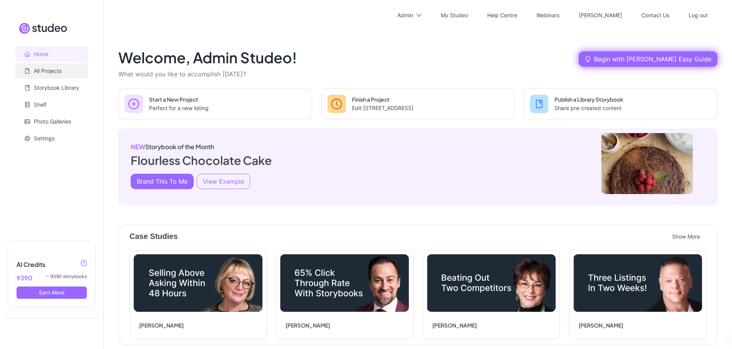
click at [54, 73] on link "All Projects" at bounding box center [48, 71] width 28 height 7
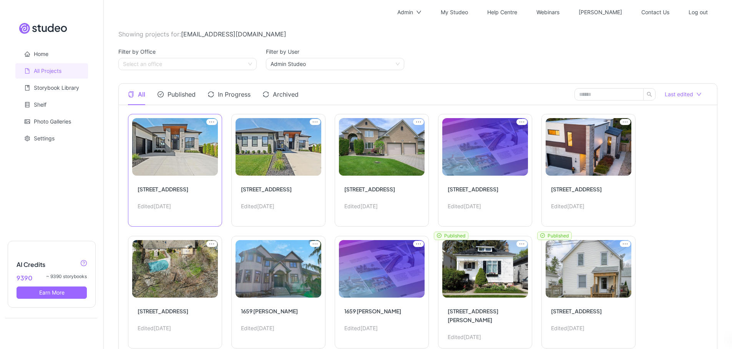
scroll to position [86, 0]
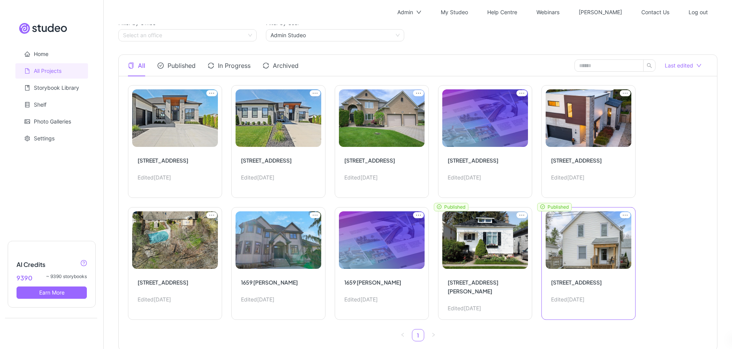
click at [532, 233] on button "View" at bounding box center [485, 263] width 94 height 113
click at [217, 96] on icon "ellipsis" at bounding box center [211, 93] width 11 height 6
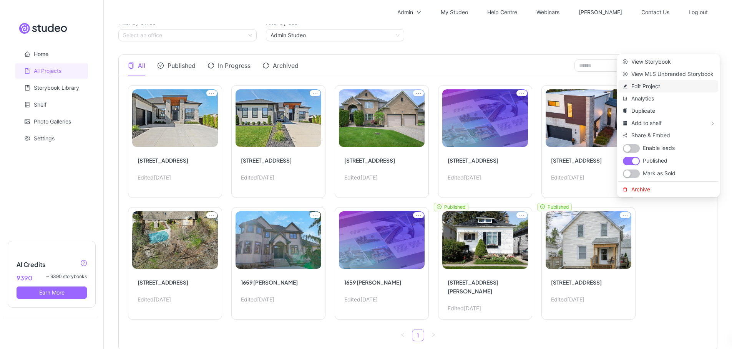
click at [646, 86] on span "Edit Project" at bounding box center [672, 86] width 82 height 8
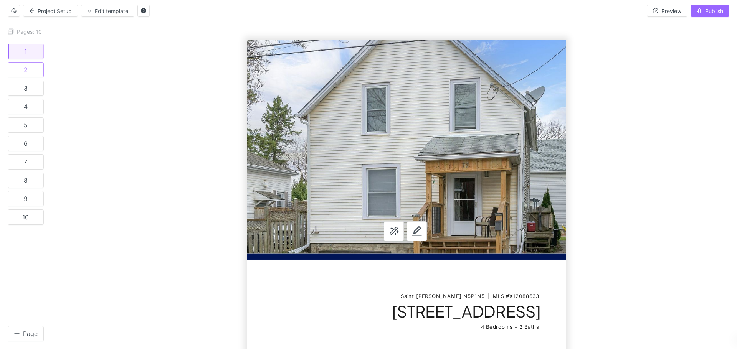
click at [28, 66] on button "2" at bounding box center [26, 69] width 36 height 15
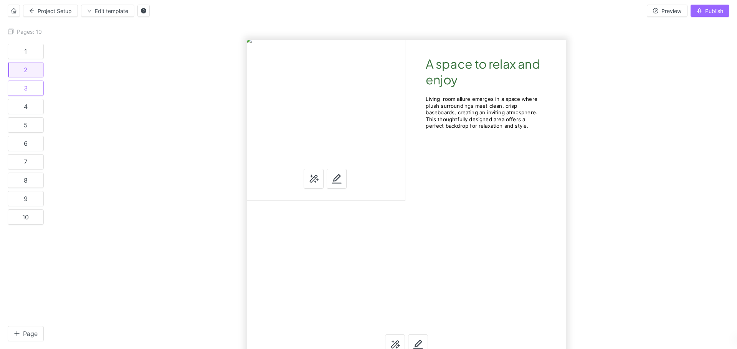
click at [24, 91] on div "3" at bounding box center [26, 88] width 4 height 8
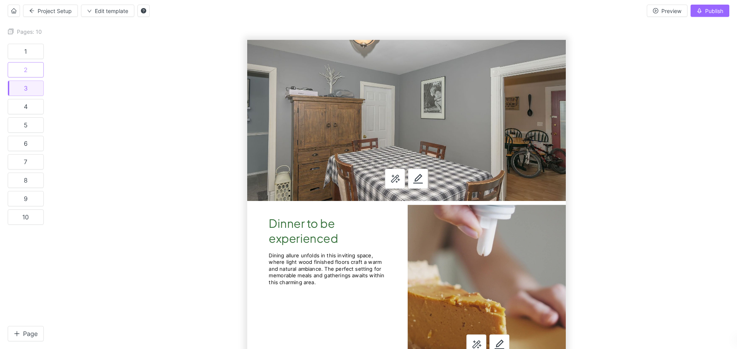
click at [26, 70] on button "2" at bounding box center [26, 69] width 36 height 15
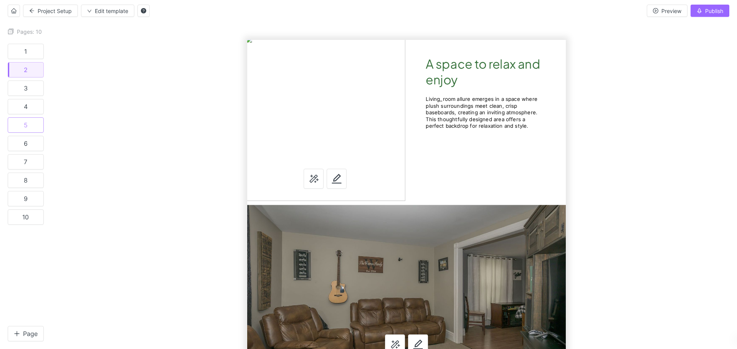
click at [24, 124] on div "5" at bounding box center [26, 125] width 4 height 8
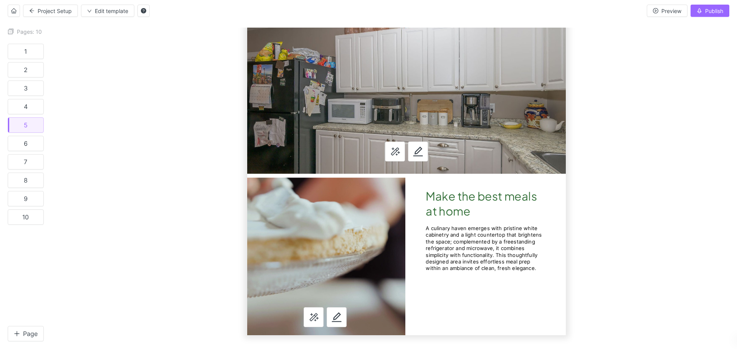
scroll to position [33, 0]
click at [24, 144] on div "6" at bounding box center [26, 144] width 4 height 8
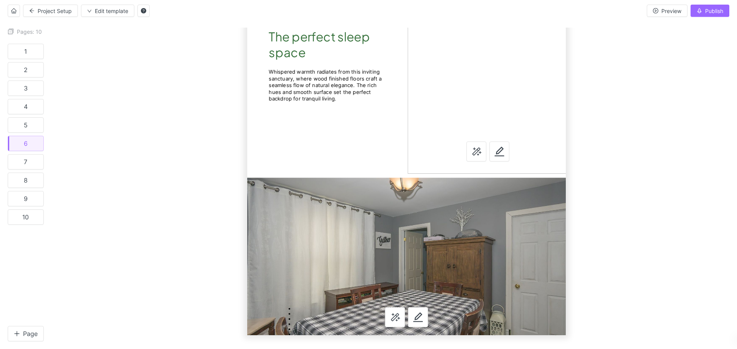
scroll to position [33, 0]
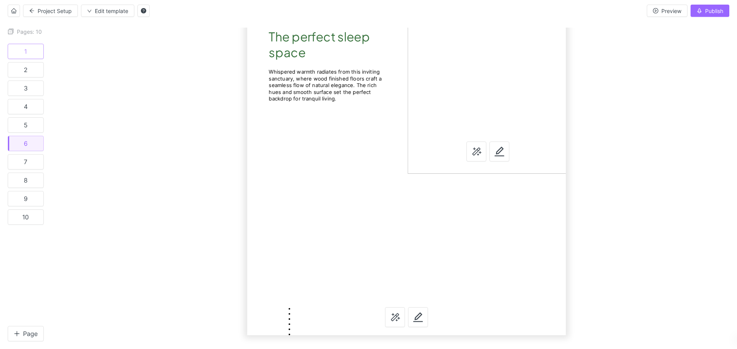
drag, startPoint x: 22, startPoint y: 54, endPoint x: 41, endPoint y: 79, distance: 31.2
click at [24, 54] on div "1" at bounding box center [25, 52] width 3 height 8
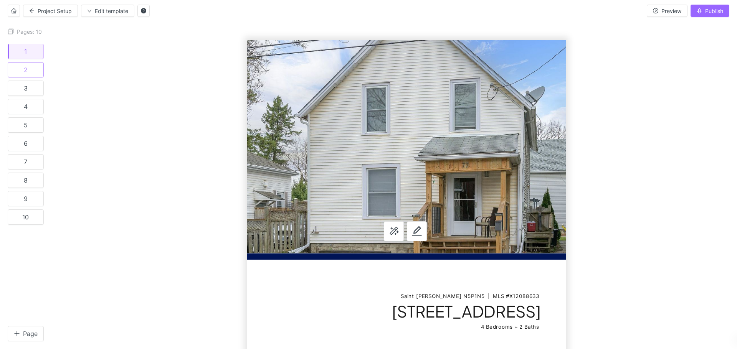
click at [18, 74] on button "2" at bounding box center [26, 69] width 36 height 15
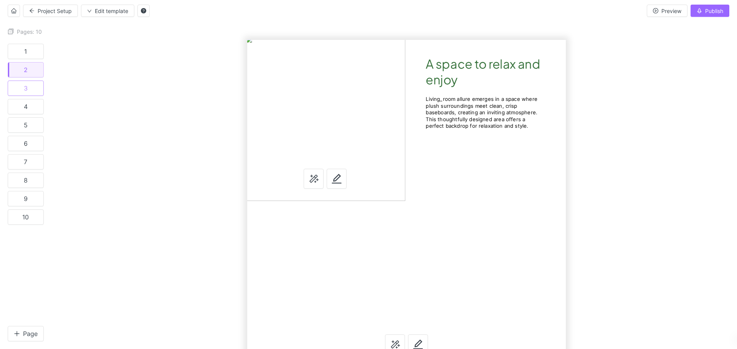
click at [24, 85] on div "3" at bounding box center [26, 88] width 4 height 8
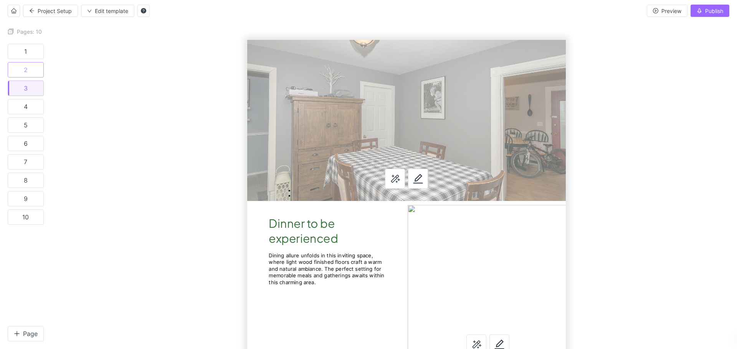
click at [24, 71] on div "2" at bounding box center [26, 70] width 4 height 8
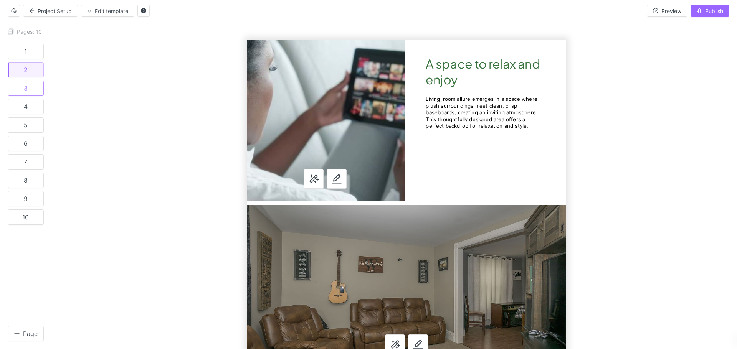
click at [25, 89] on button "3" at bounding box center [26, 88] width 36 height 15
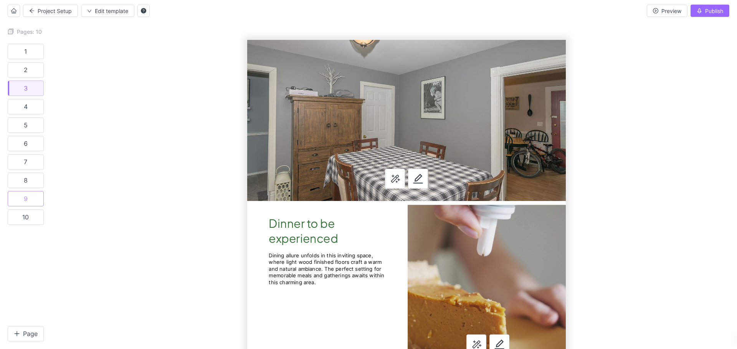
click at [24, 197] on div "9" at bounding box center [26, 199] width 4 height 8
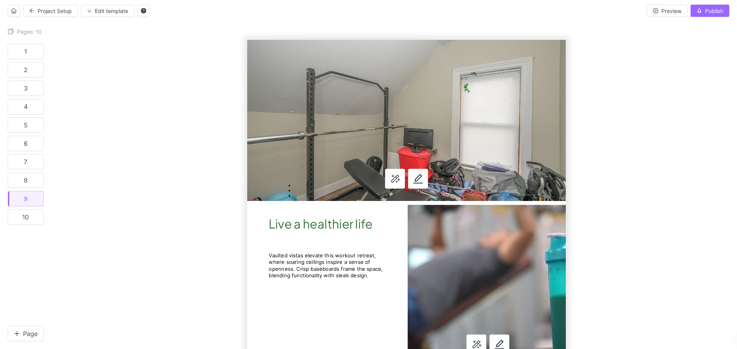
click at [26, 219] on div "10" at bounding box center [25, 218] width 7 height 8
